Goal: Task Accomplishment & Management: Complete application form

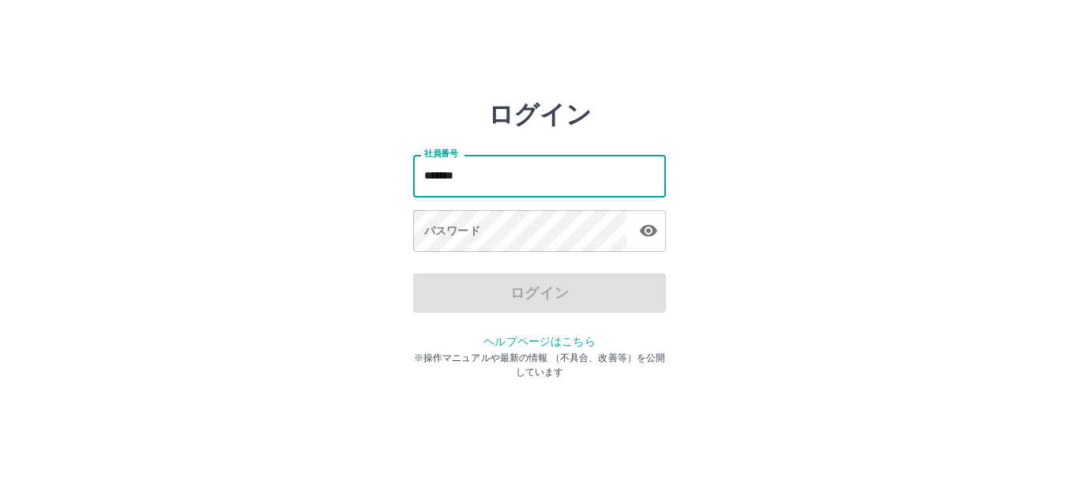
type input "*******"
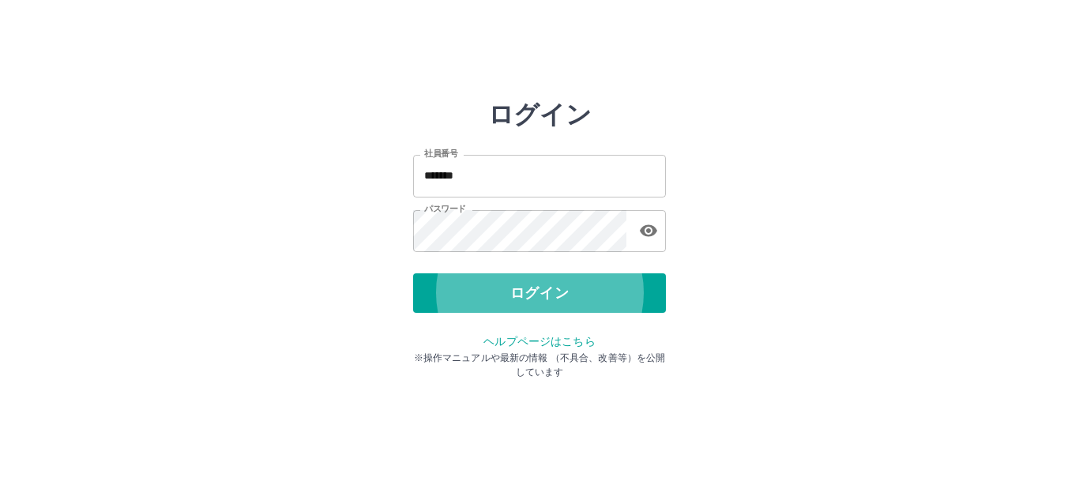
click at [413, 273] on button "ログイン" at bounding box center [539, 293] width 253 height 40
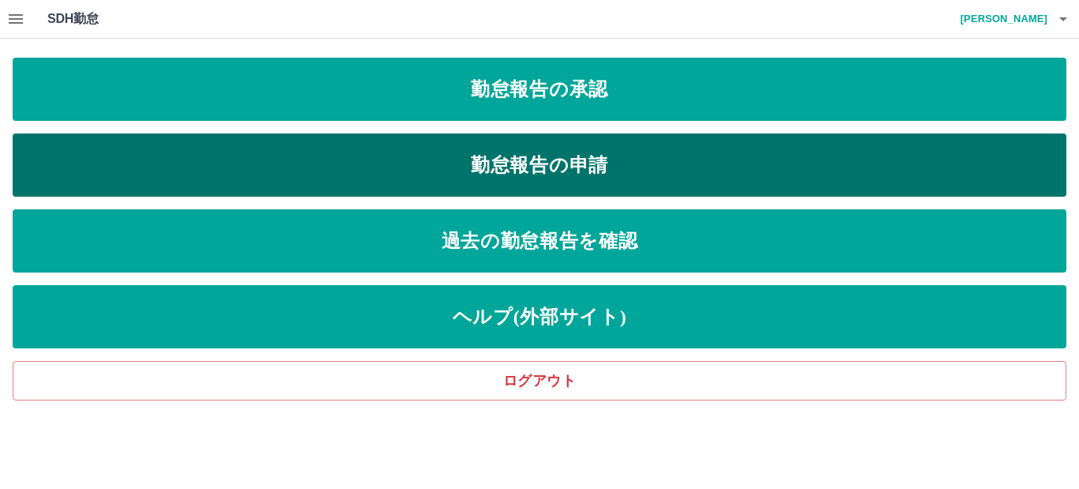
click at [559, 180] on link "勤怠報告の申請" at bounding box center [540, 165] width 1054 height 63
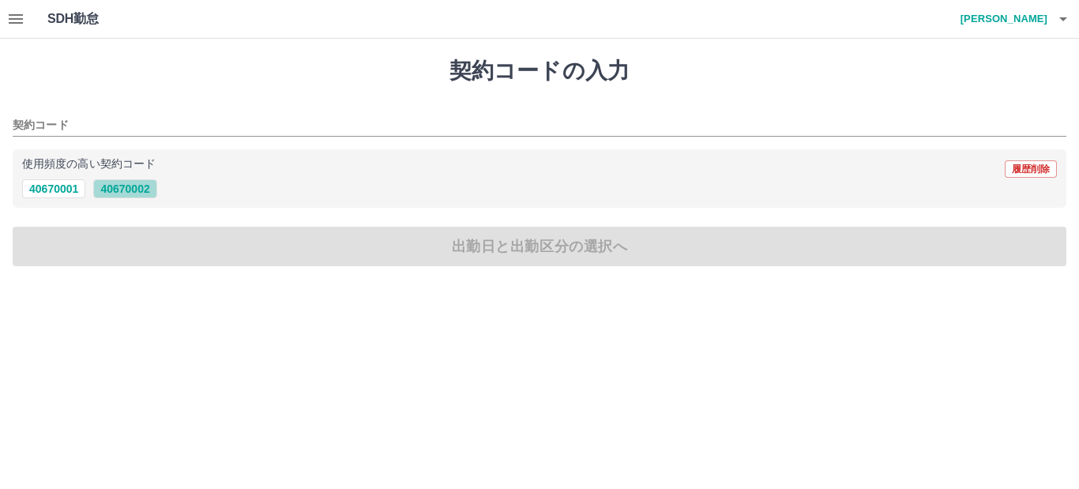
click at [149, 189] on button "40670002" at bounding box center [124, 188] width 63 height 19
type input "********"
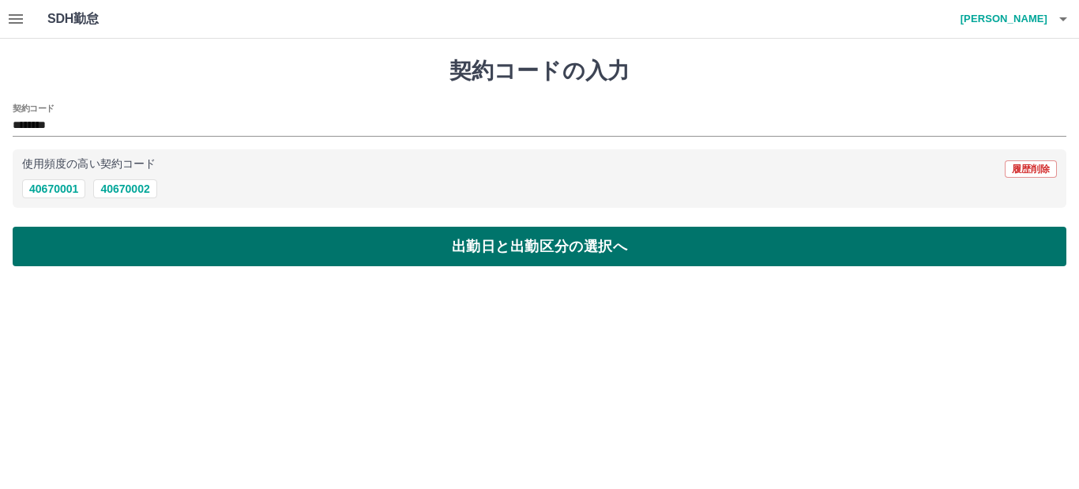
click at [156, 239] on button "出勤日と出勤区分の選択へ" at bounding box center [540, 247] width 1054 height 40
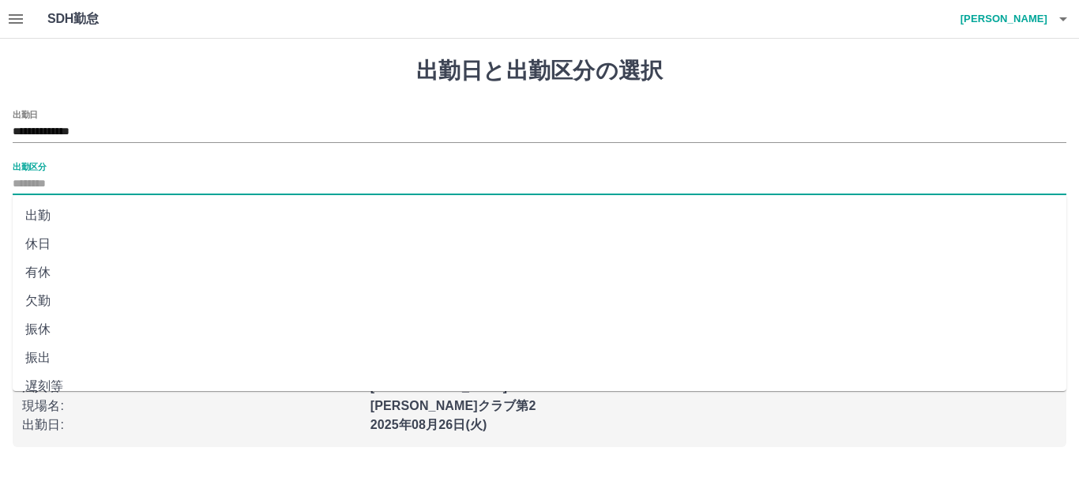
click at [122, 179] on input "出勤区分" at bounding box center [540, 185] width 1054 height 20
click at [80, 211] on li "出勤" at bounding box center [540, 215] width 1054 height 28
type input "**"
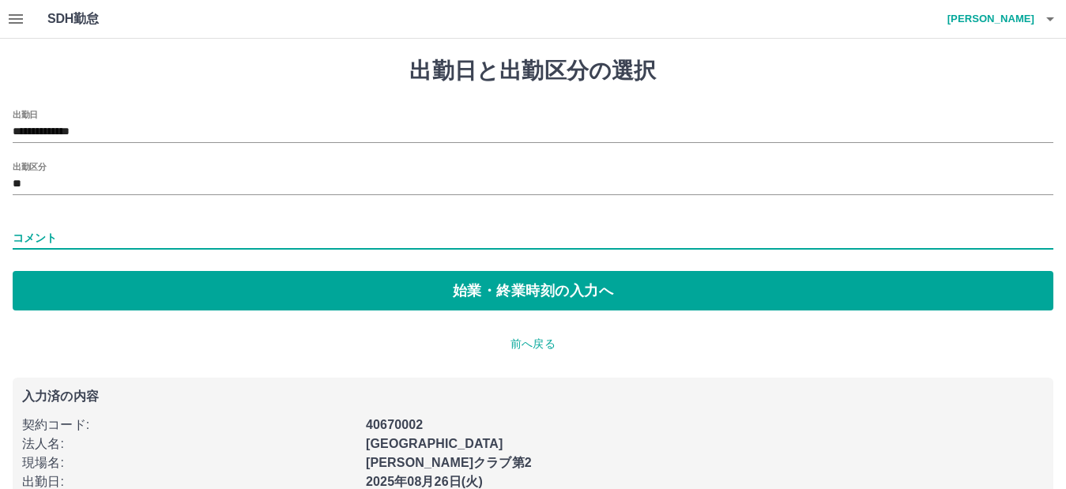
click at [92, 233] on input "コメント" at bounding box center [533, 238] width 1041 height 23
type input "*****"
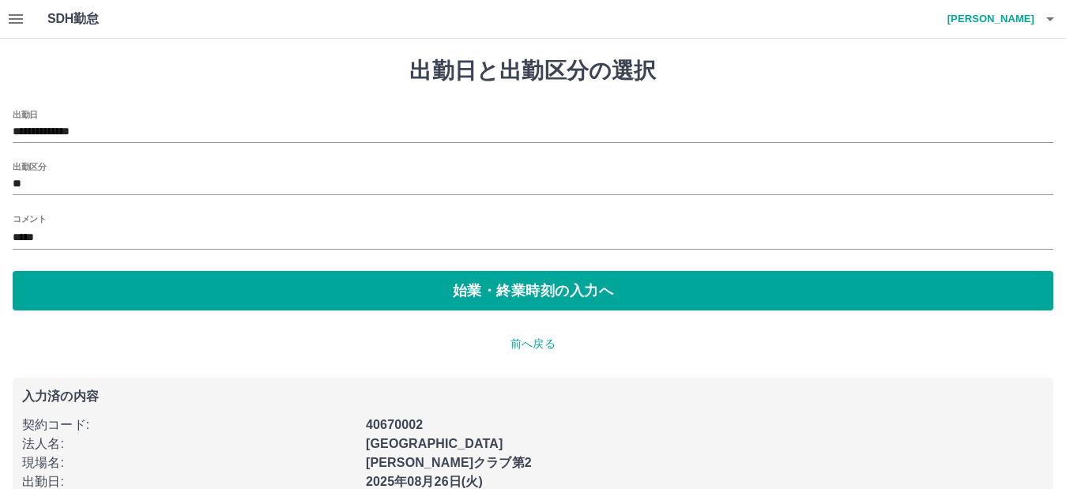
click at [157, 315] on div "**********" at bounding box center [533, 281] width 1066 height 484
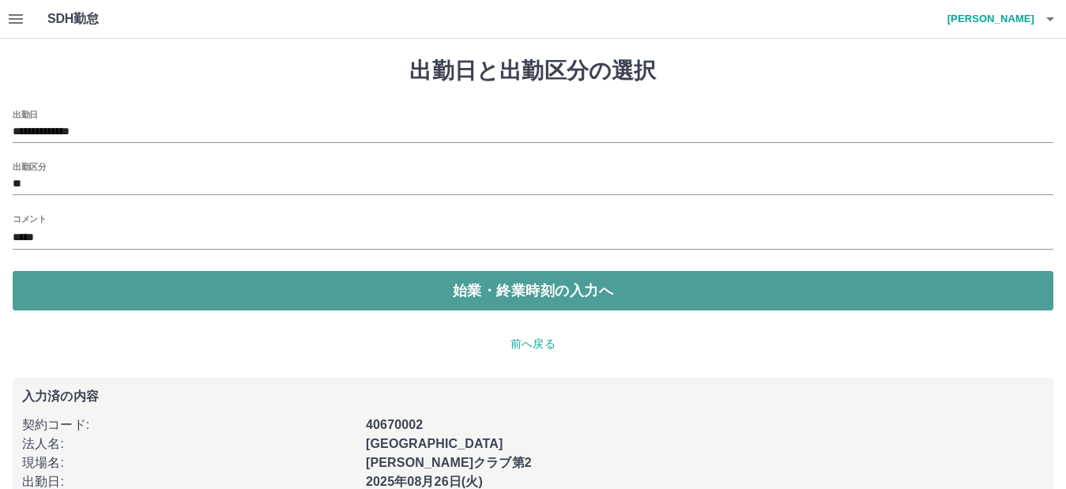
click at [164, 306] on button "始業・終業時刻の入力へ" at bounding box center [533, 291] width 1041 height 40
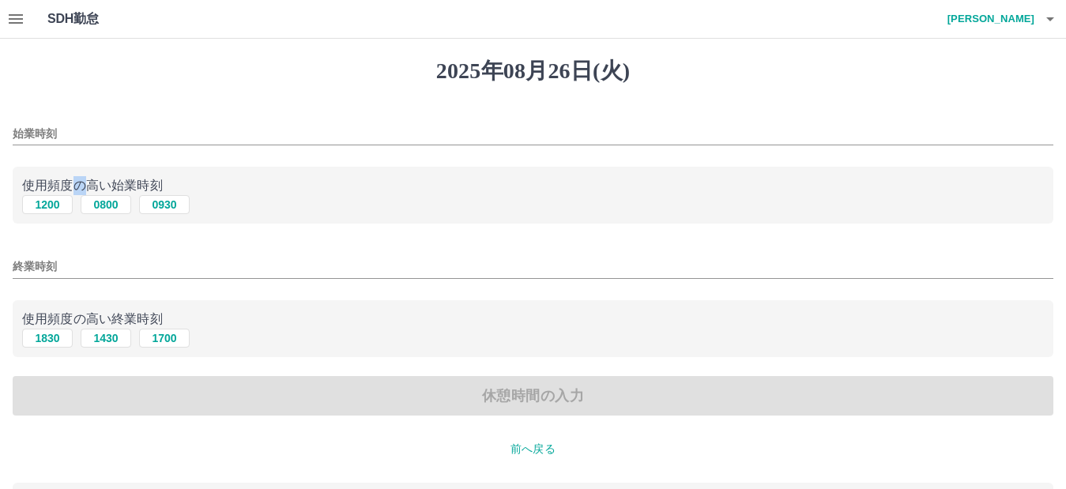
drag, startPoint x: 76, startPoint y: 176, endPoint x: 84, endPoint y: 193, distance: 18.4
click at [83, 191] on div "使用頻度の高い始業時刻 [DATE] 0800 0930" at bounding box center [533, 196] width 1041 height 58
click at [96, 201] on button "0800" at bounding box center [106, 204] width 51 height 19
type input "****"
click at [118, 341] on button "1430" at bounding box center [106, 338] width 51 height 19
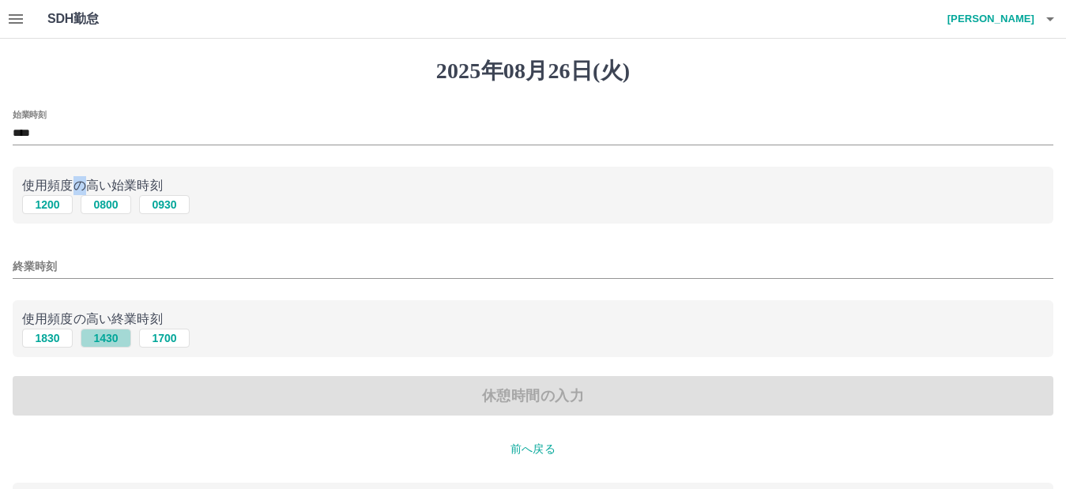
type input "****"
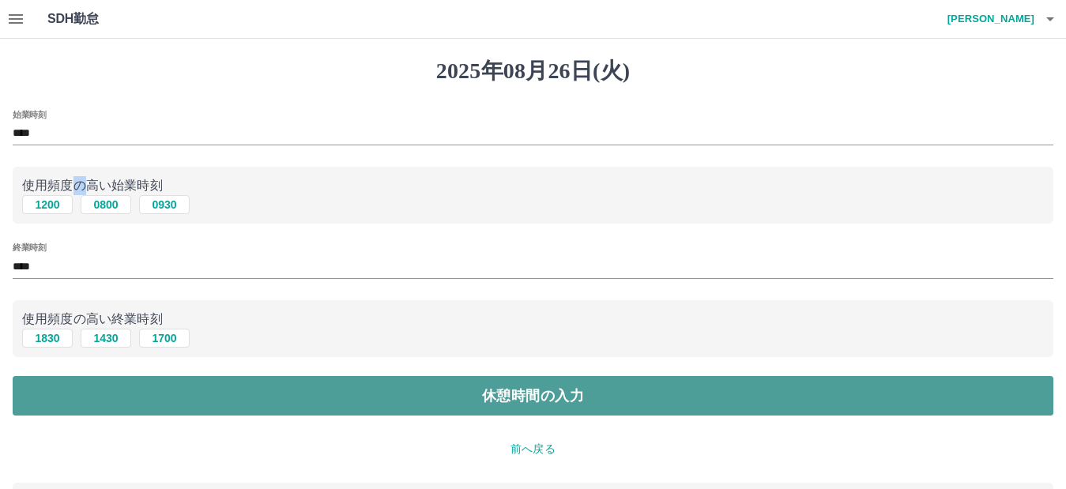
click at [153, 400] on button "休憩時間の入力" at bounding box center [533, 396] width 1041 height 40
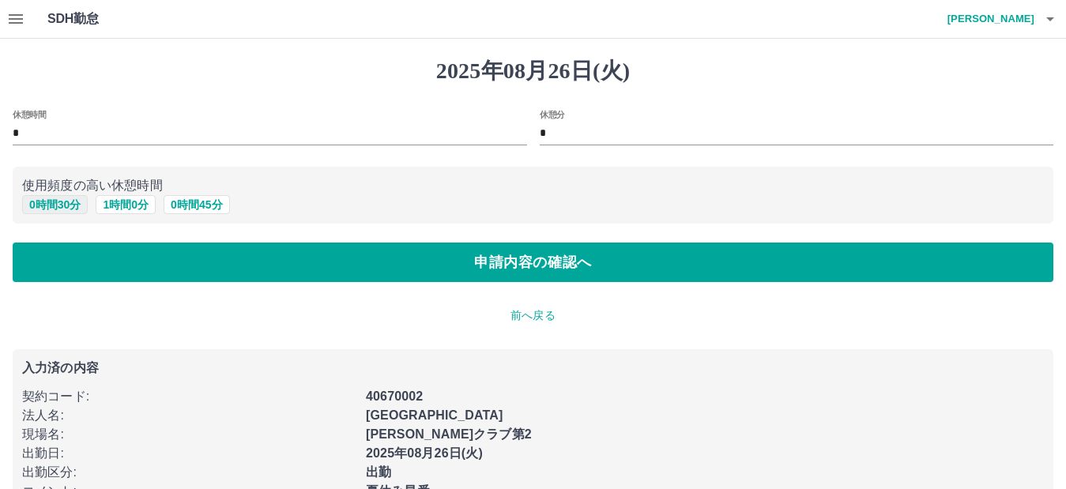
click at [72, 203] on button "0 時間 30 分" at bounding box center [55, 204] width 66 height 19
type input "**"
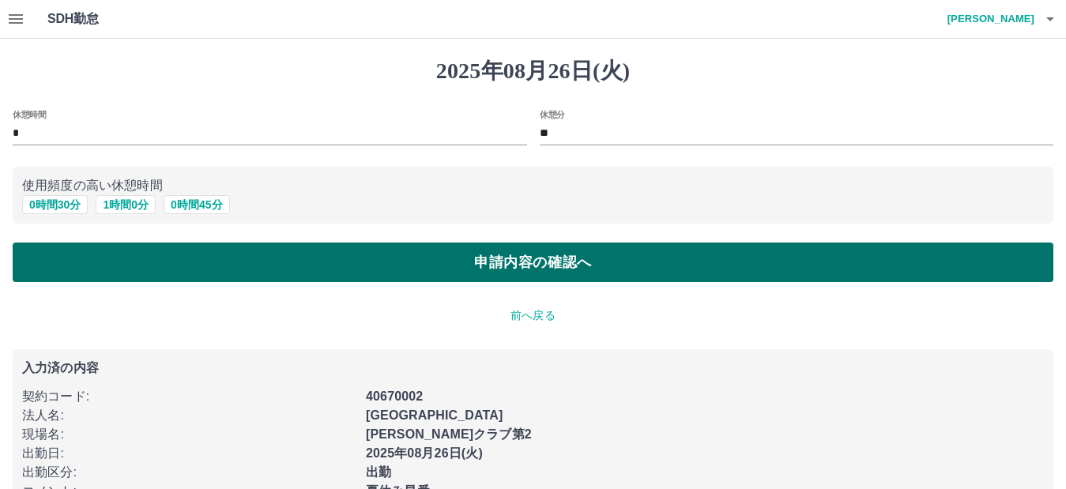
click at [132, 266] on button "申請内容の確認へ" at bounding box center [533, 263] width 1041 height 40
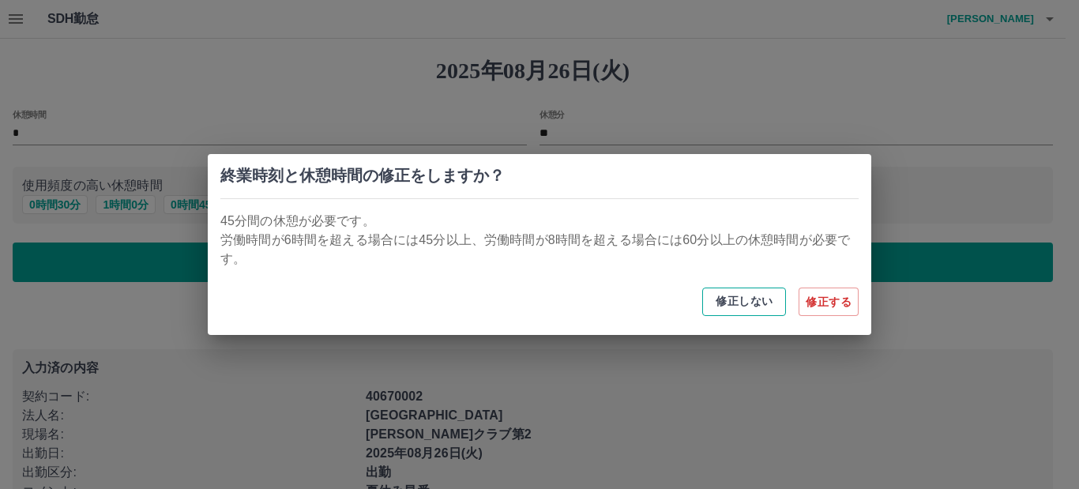
click at [738, 308] on button "修正しない" at bounding box center [744, 302] width 84 height 28
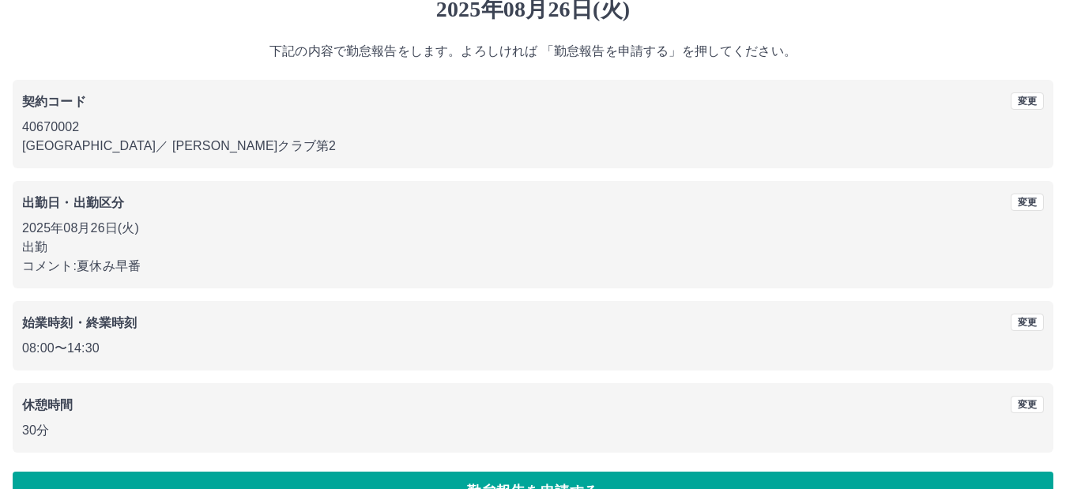
scroll to position [103, 0]
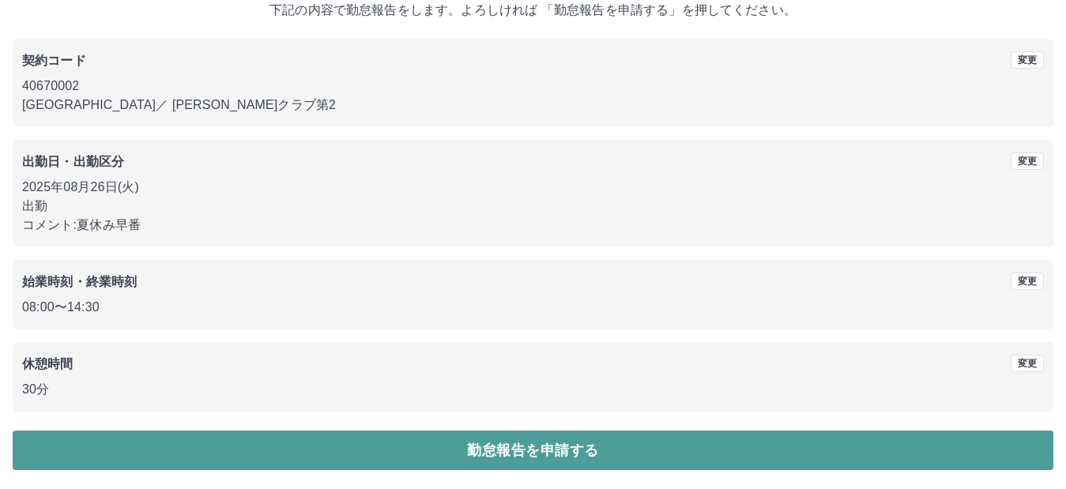
click at [423, 459] on button "勤怠報告を申請する" at bounding box center [533, 451] width 1041 height 40
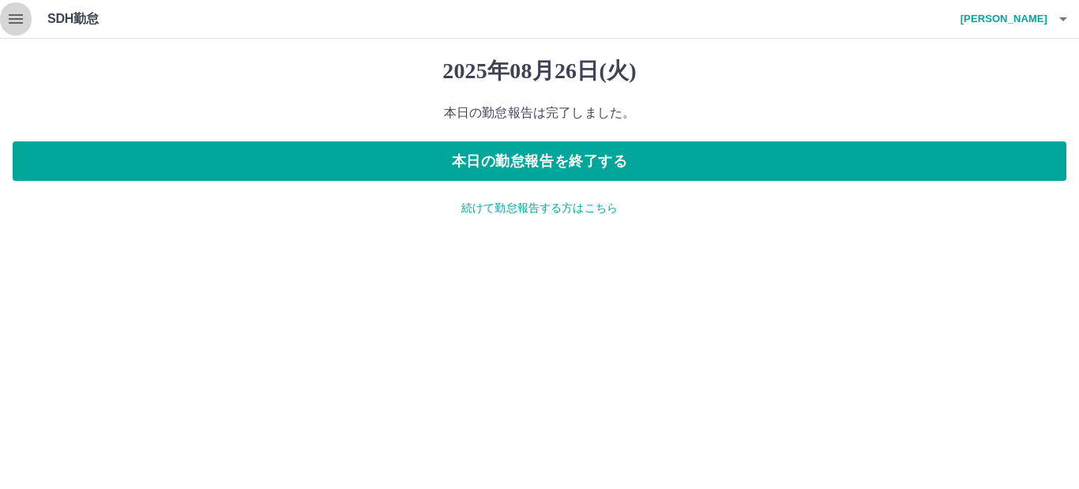
click at [13, 15] on icon "button" at bounding box center [16, 18] width 14 height 9
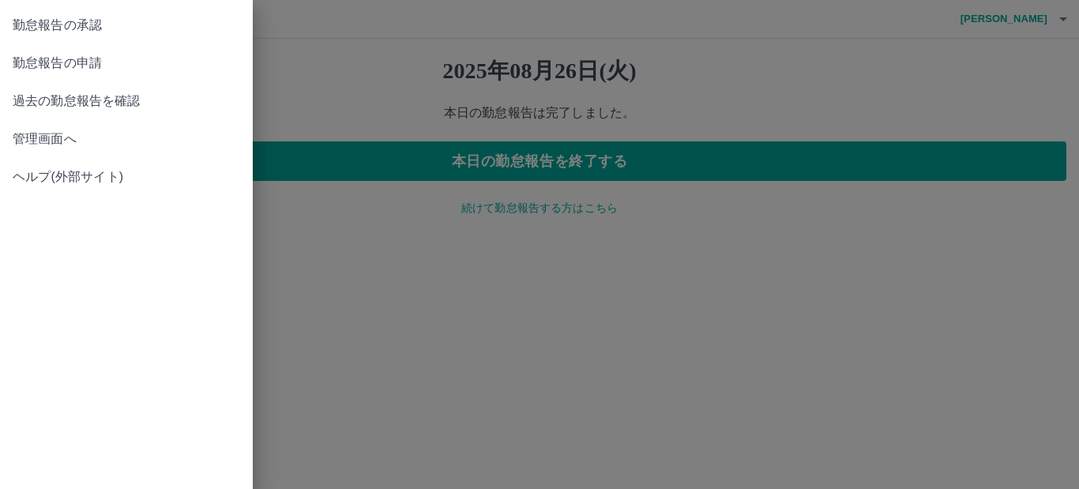
click at [40, 29] on span "勤怠報告の承認" at bounding box center [127, 25] width 228 height 19
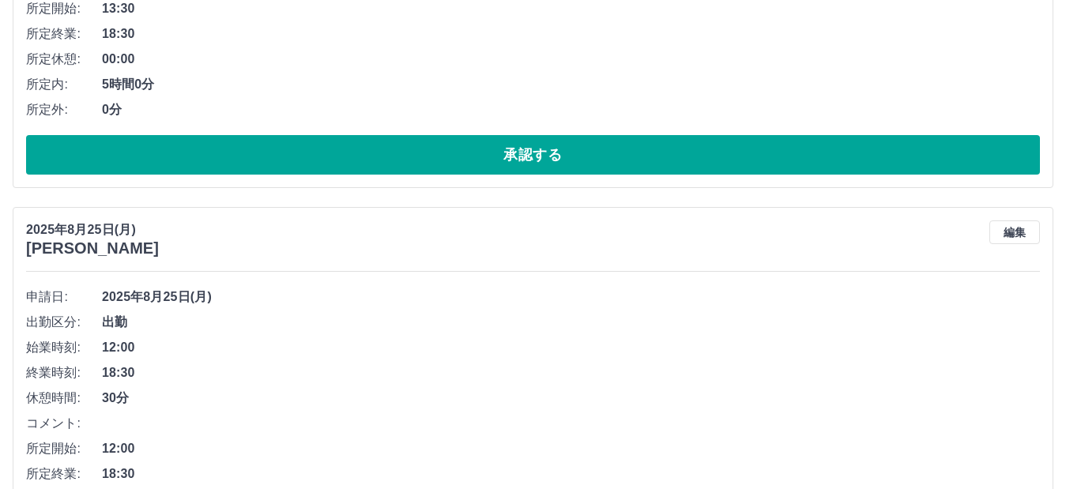
scroll to position [869, 0]
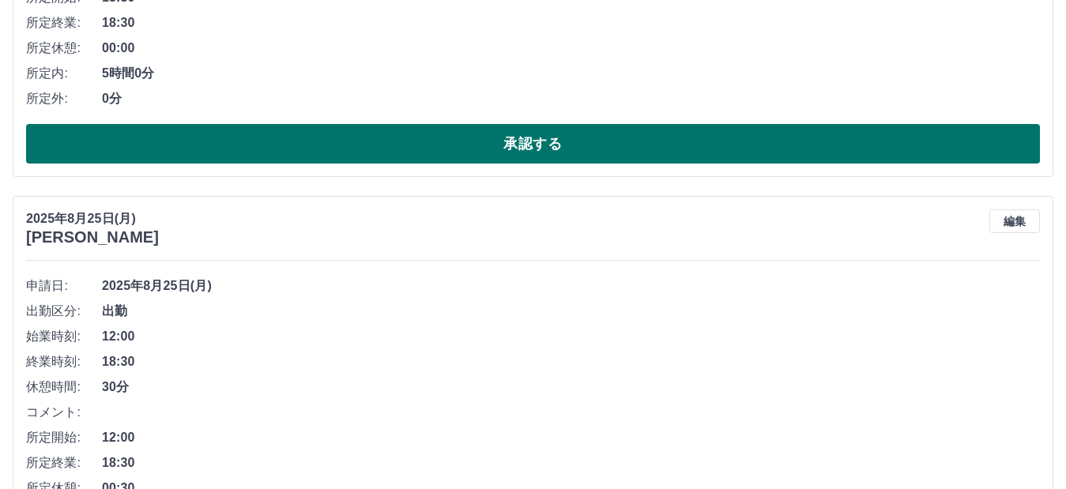
click at [194, 141] on button "承認する" at bounding box center [533, 144] width 1014 height 40
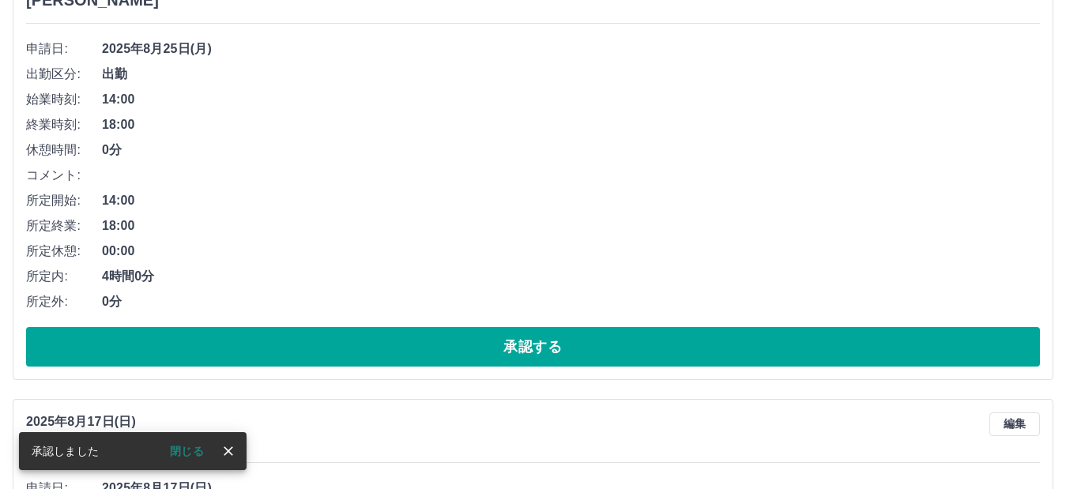
scroll to position [667, 0]
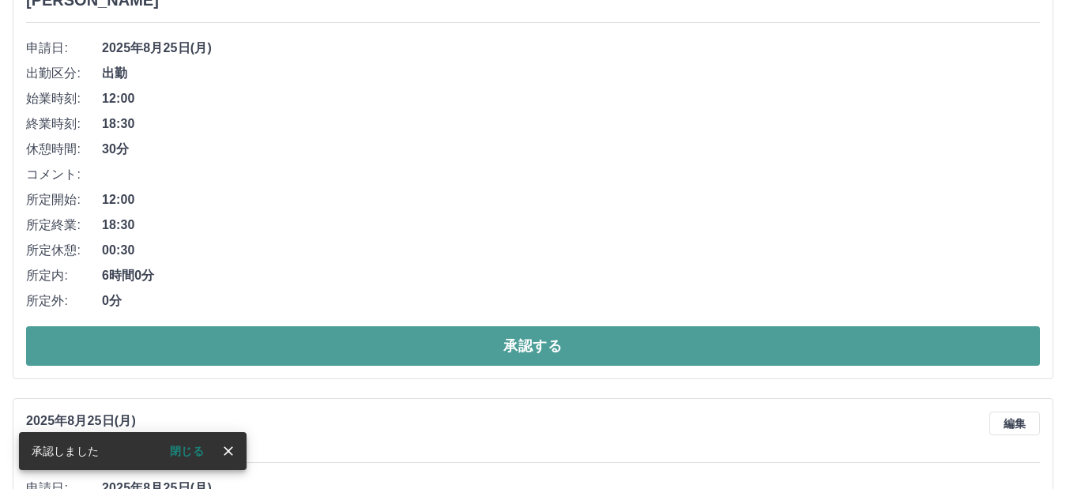
click at [212, 337] on button "承認する" at bounding box center [533, 346] width 1014 height 40
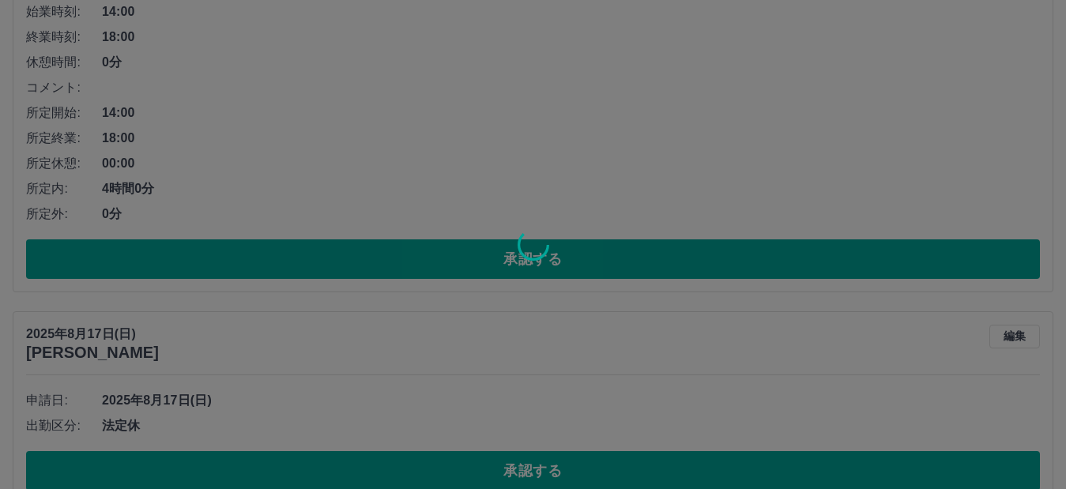
scroll to position [1220, 0]
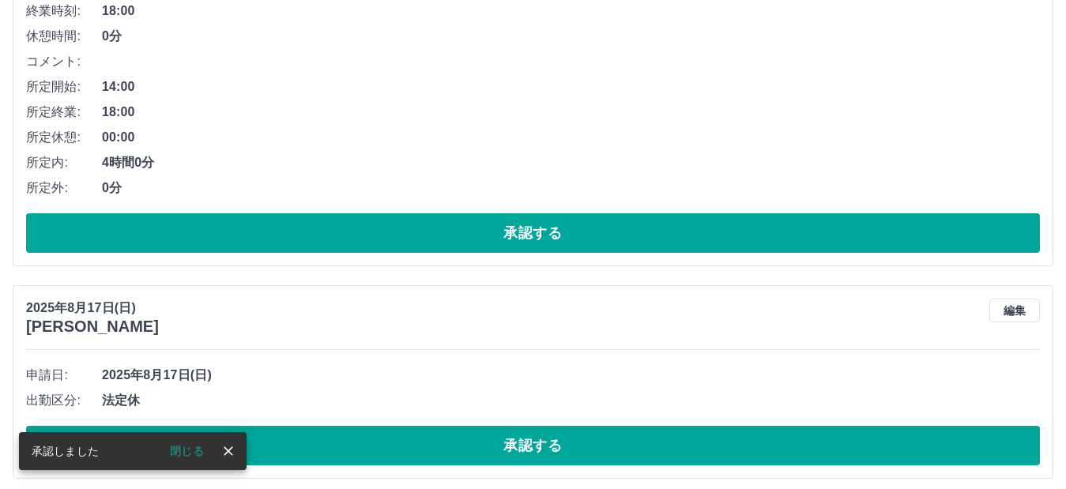
click at [220, 239] on button "承認する" at bounding box center [533, 233] width 1014 height 40
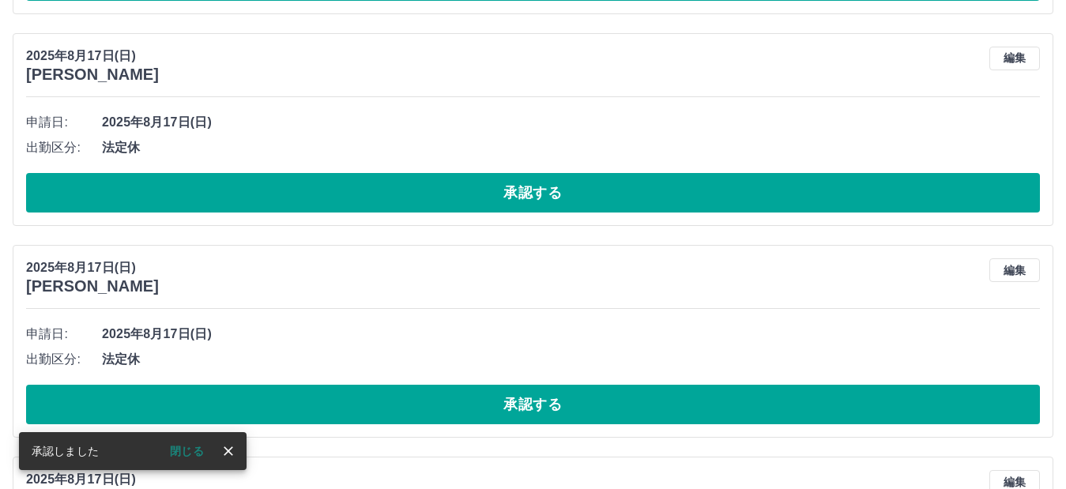
scroll to position [578, 0]
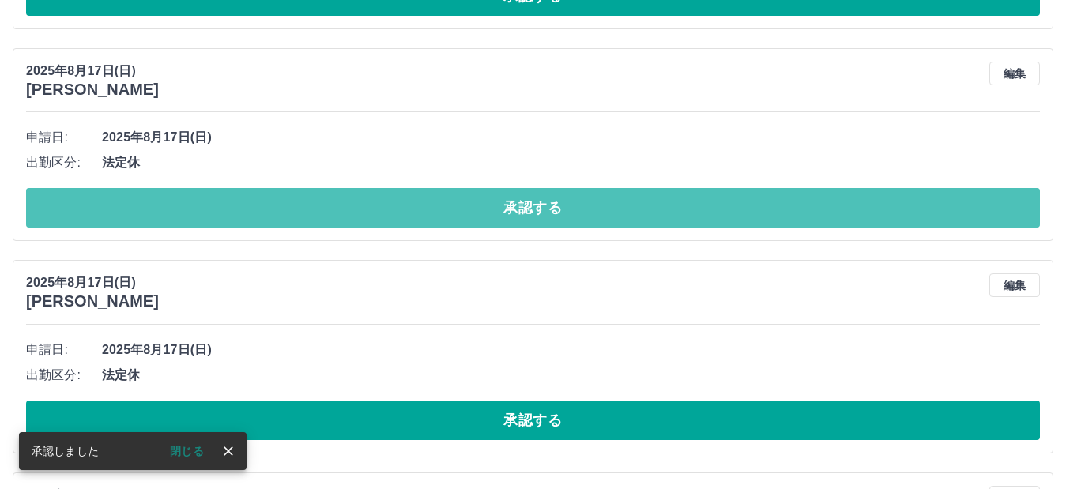
click at [226, 206] on button "承認する" at bounding box center [533, 208] width 1014 height 40
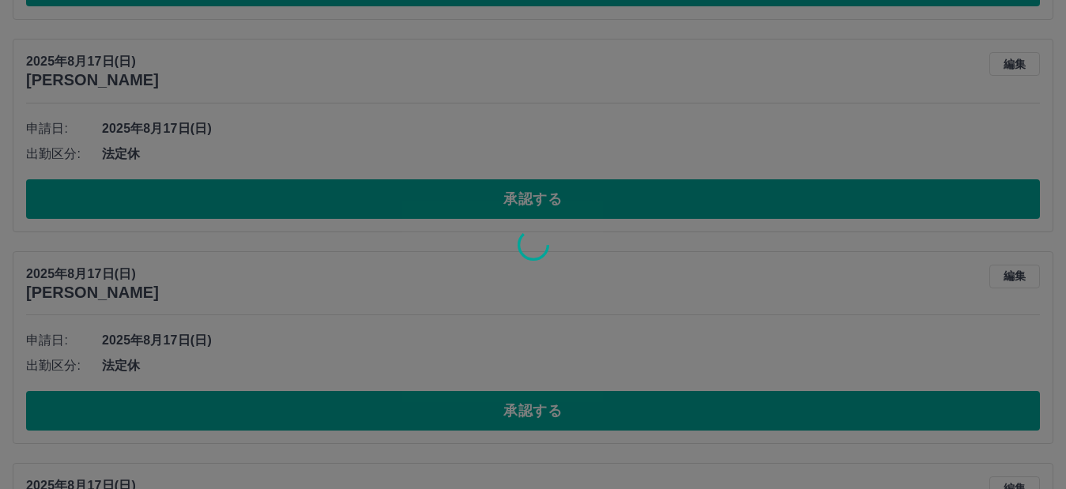
scroll to position [815, 0]
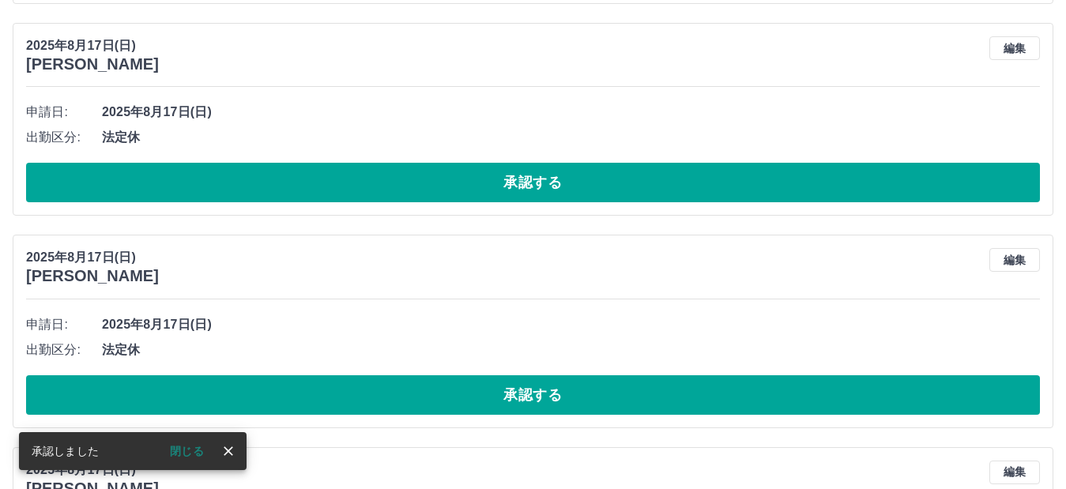
click at [255, 186] on button "承認する" at bounding box center [533, 183] width 1014 height 40
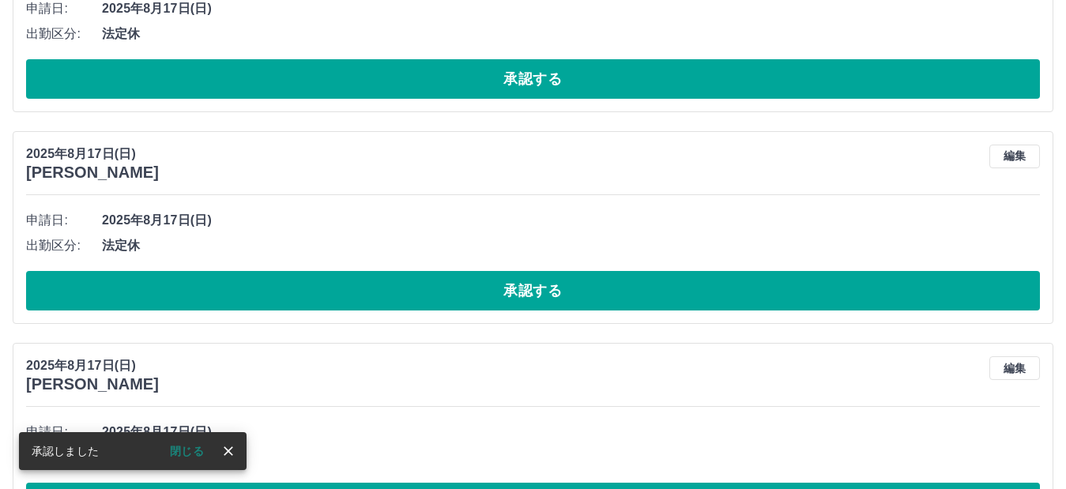
scroll to position [706, 0]
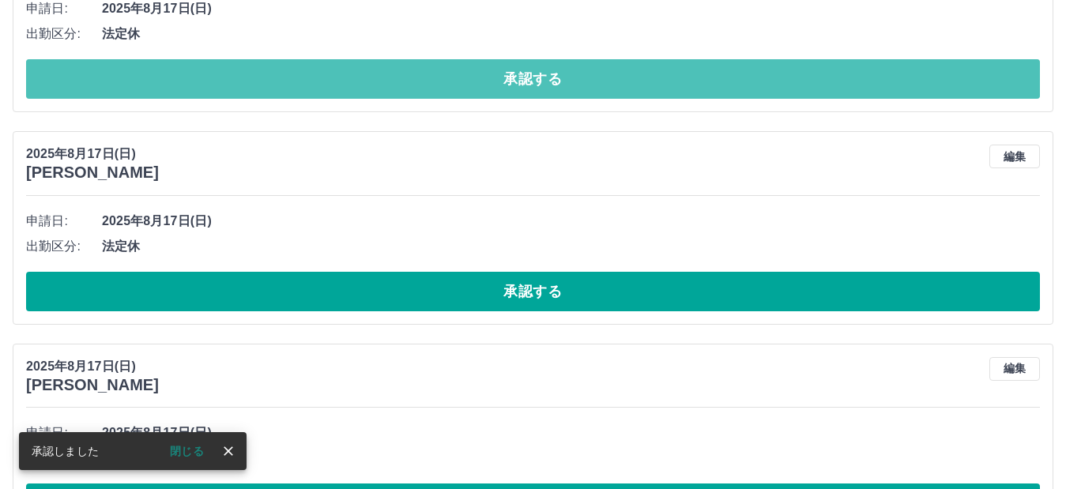
click at [267, 84] on button "承認する" at bounding box center [533, 79] width 1014 height 40
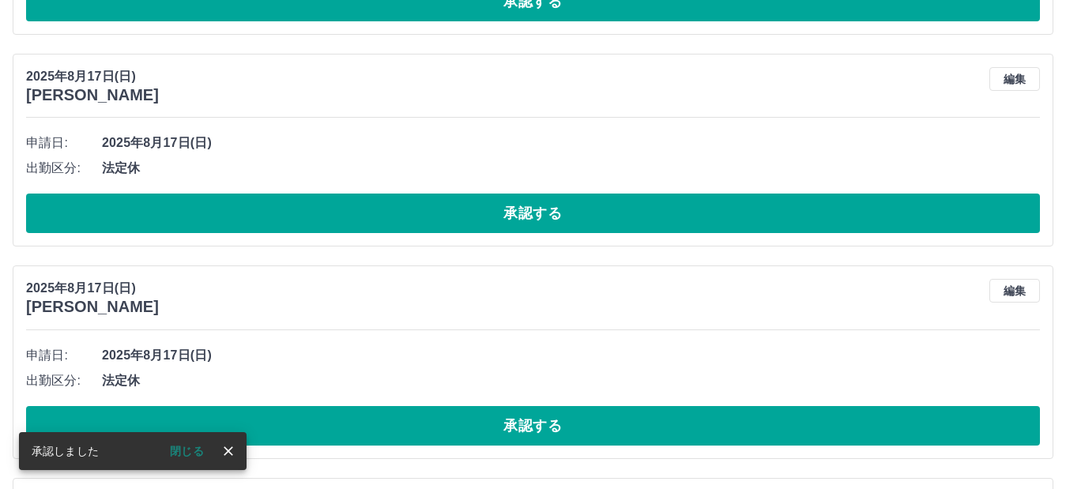
scroll to position [513, 0]
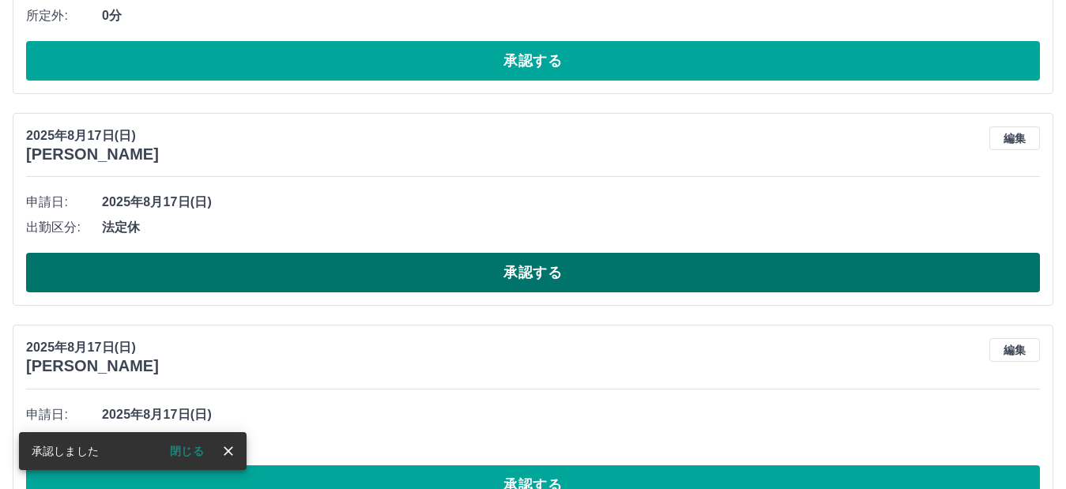
click at [251, 258] on button "承認する" at bounding box center [533, 273] width 1014 height 40
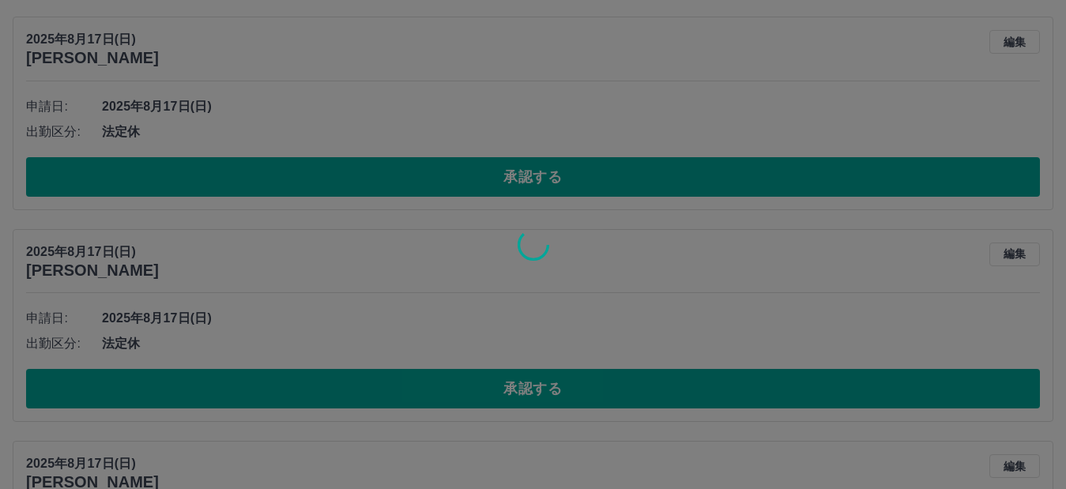
scroll to position [829, 0]
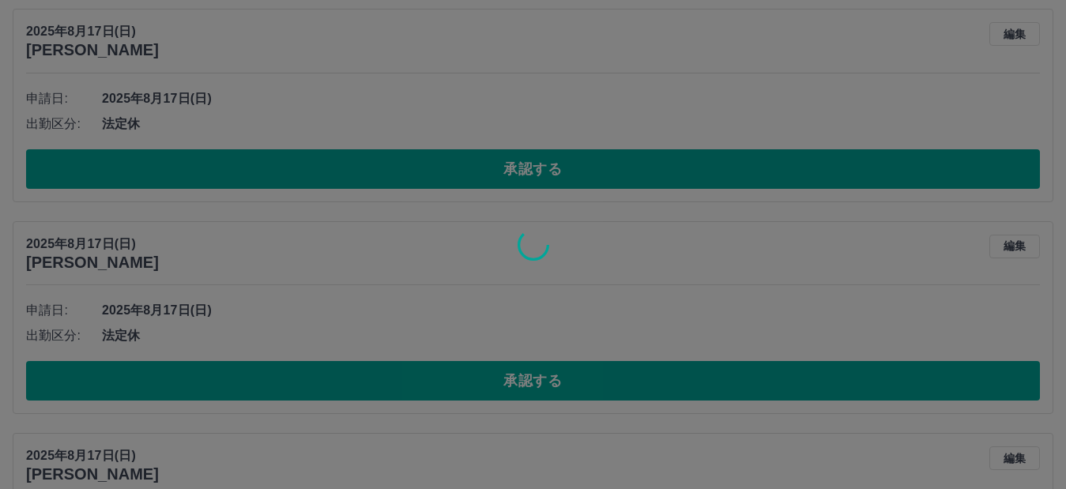
click at [268, 174] on div at bounding box center [533, 244] width 1066 height 489
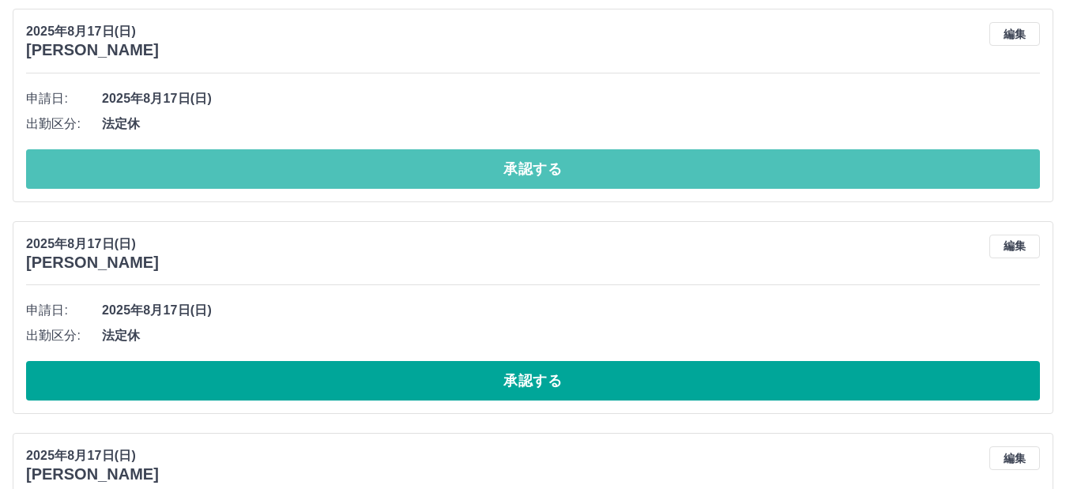
click at [268, 174] on button "承認する" at bounding box center [533, 169] width 1014 height 40
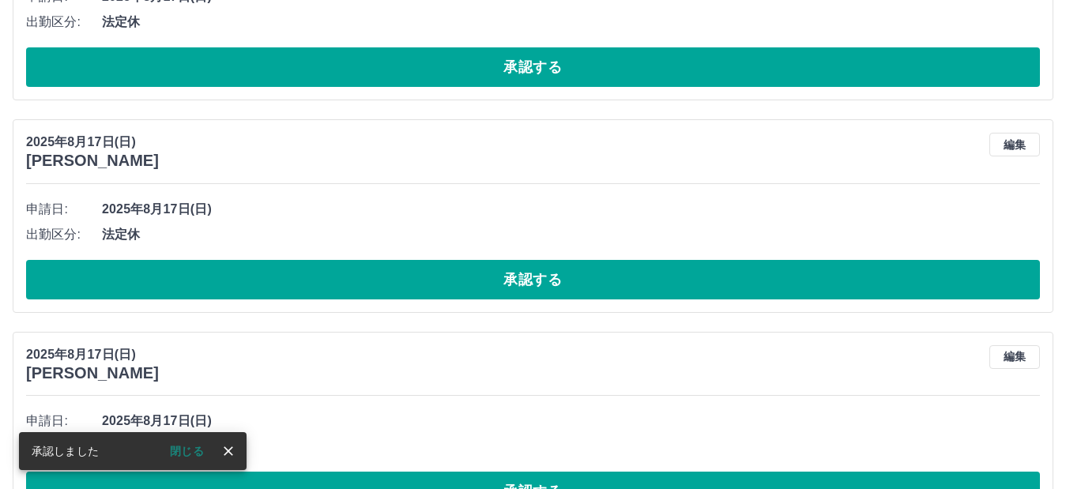
scroll to position [774, 0]
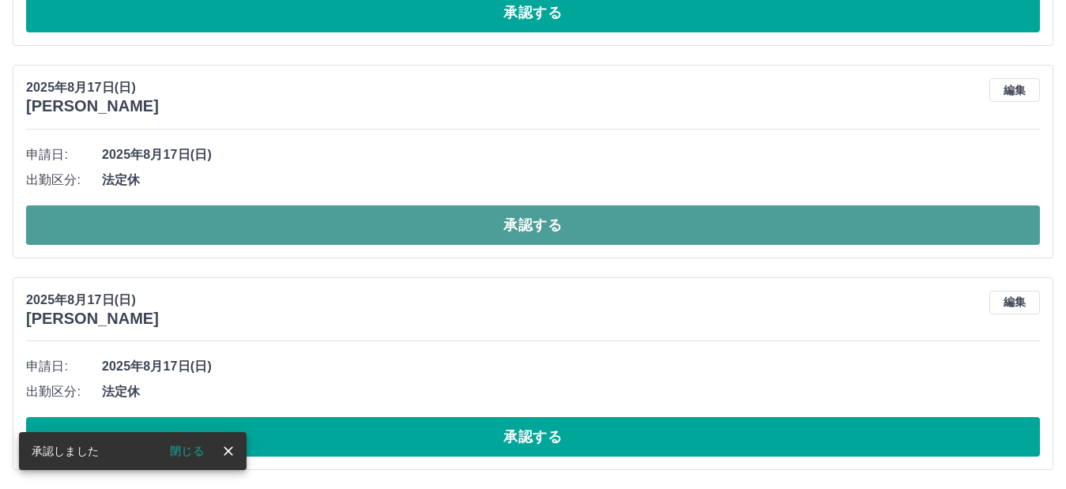
click at [258, 209] on button "承認する" at bounding box center [533, 225] width 1014 height 40
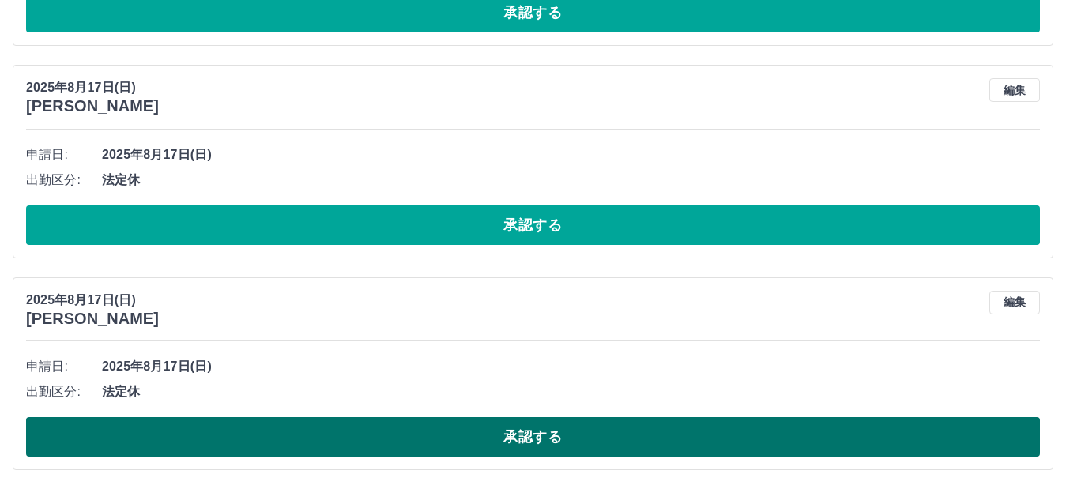
click at [307, 436] on button "承認する" at bounding box center [533, 437] width 1014 height 40
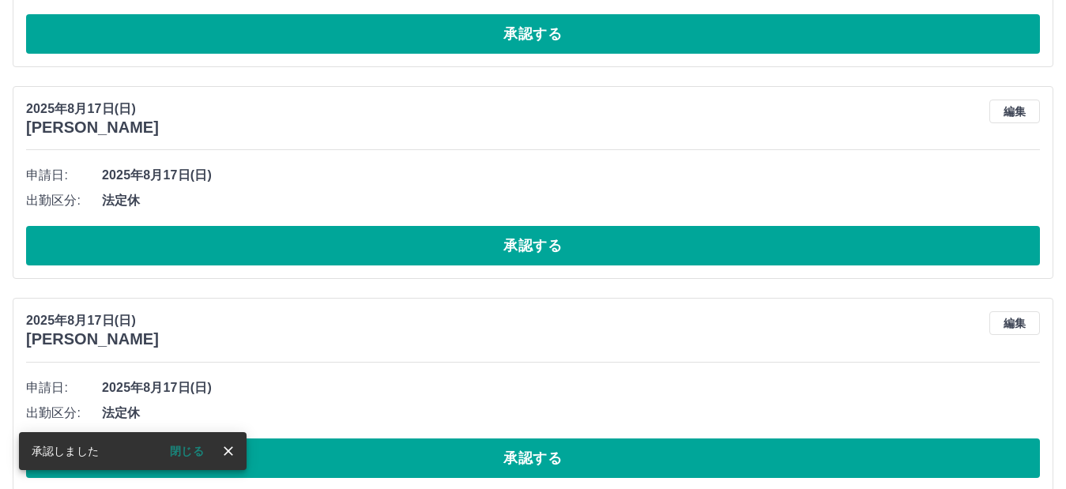
scroll to position [563, 0]
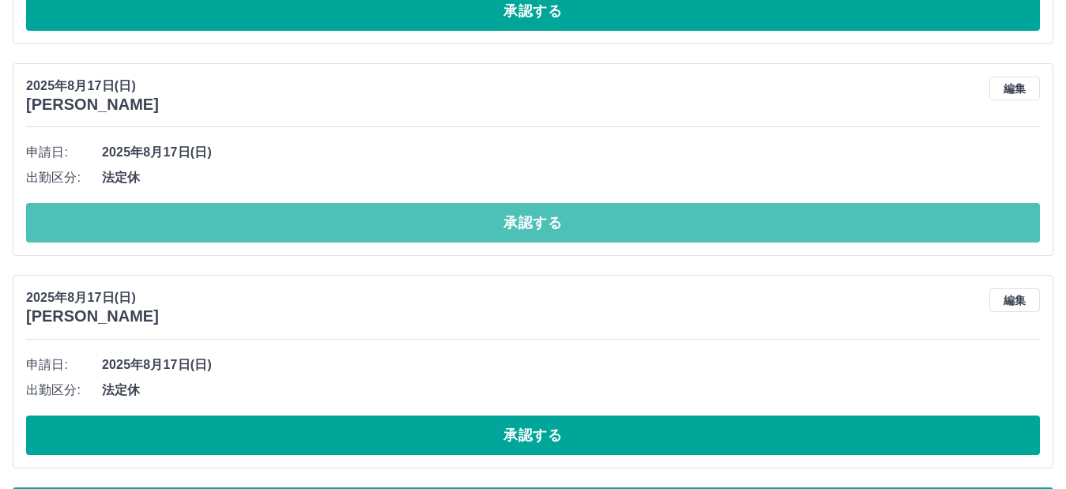
click at [326, 215] on button "承認する" at bounding box center [533, 223] width 1014 height 40
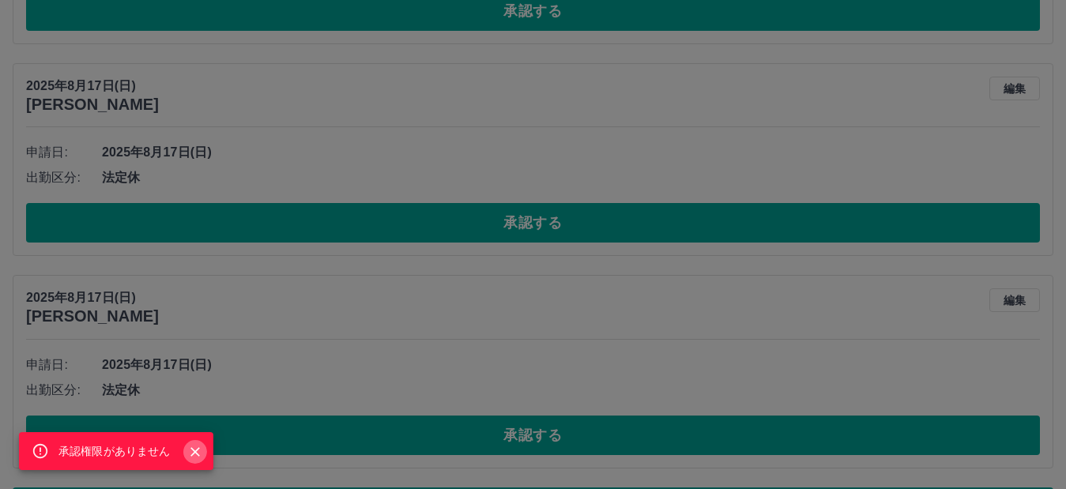
click at [194, 448] on icon "Close" at bounding box center [195, 452] width 16 height 16
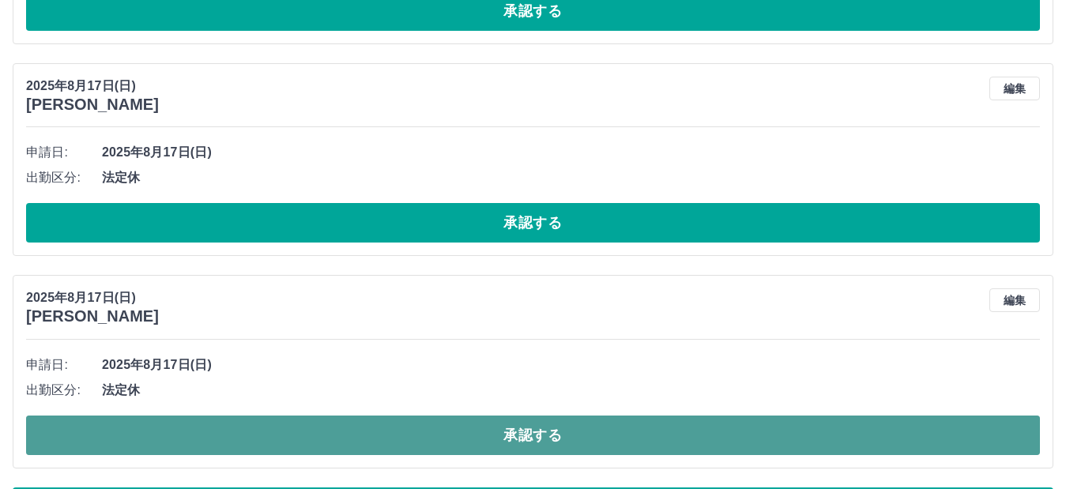
click at [379, 436] on button "承認する" at bounding box center [533, 436] width 1014 height 40
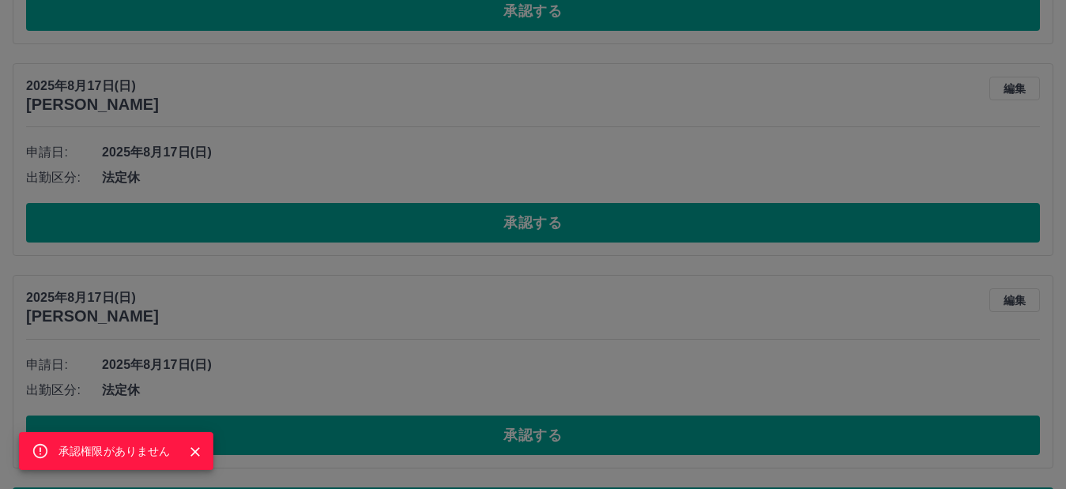
click at [395, 372] on div "承認権限がありません" at bounding box center [533, 244] width 1066 height 489
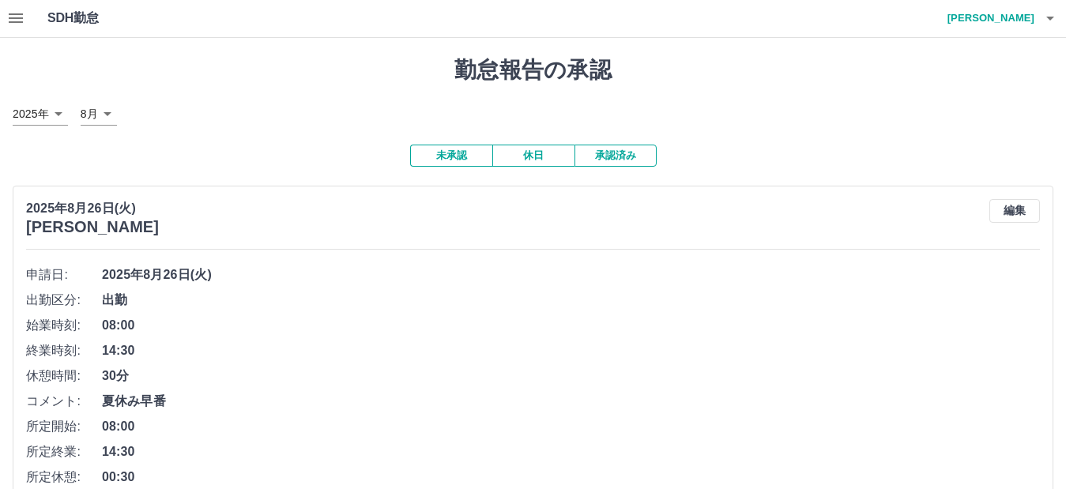
scroll to position [0, 0]
click at [623, 159] on button "承認済み" at bounding box center [615, 156] width 82 height 22
click at [461, 150] on button "未承認" at bounding box center [451, 156] width 82 height 22
click at [1040, 18] on button "button" at bounding box center [1050, 19] width 32 height 38
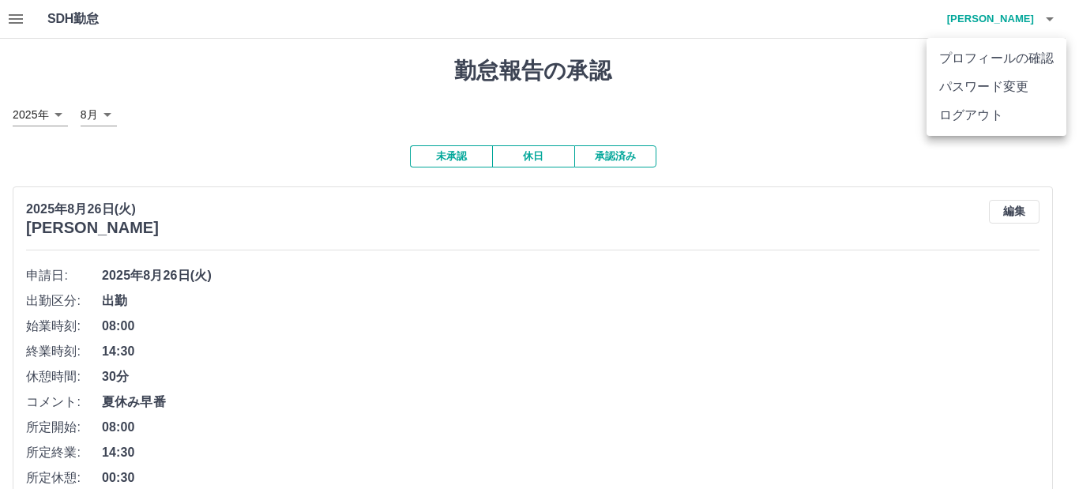
click at [1041, 122] on li "ログアウト" at bounding box center [997, 115] width 140 height 28
